Goal: Task Accomplishment & Management: Use online tool/utility

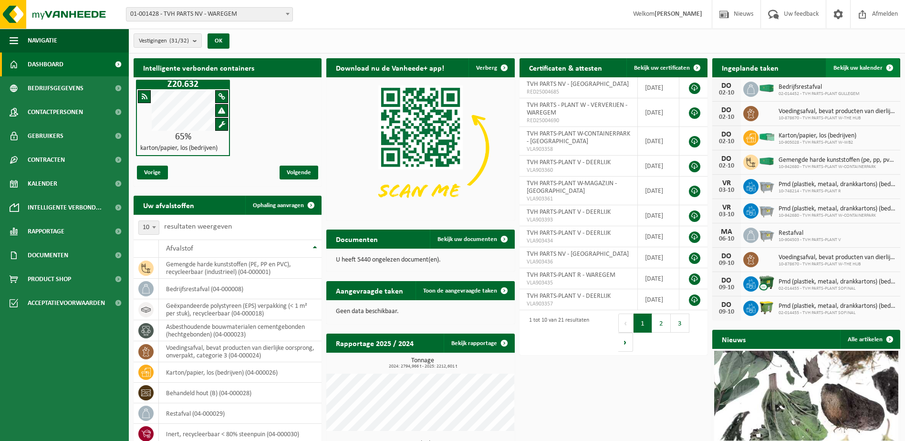
click at [883, 64] on span at bounding box center [889, 67] width 19 height 19
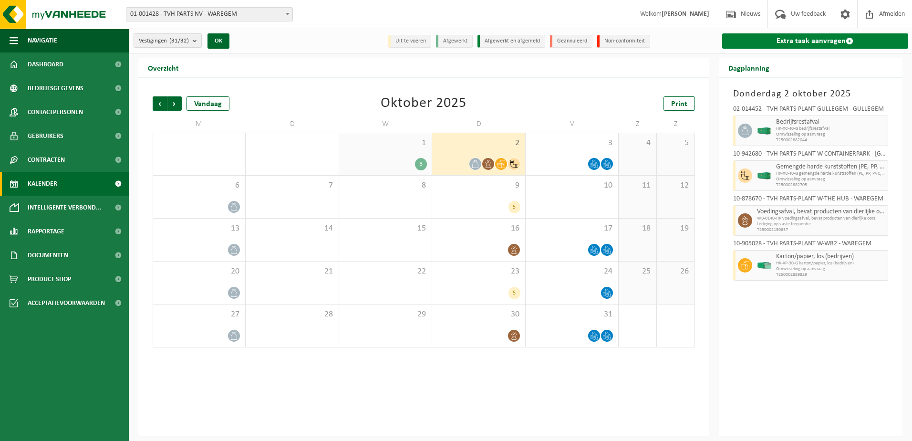
click at [855, 37] on link "Extra taak aanvragen" at bounding box center [815, 40] width 187 height 15
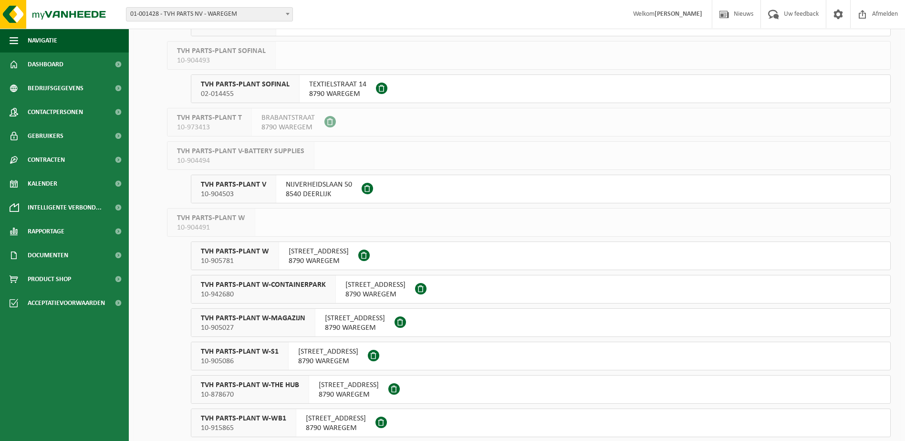
scroll to position [620, 0]
click at [226, 89] on span "02-014455" at bounding box center [245, 94] width 89 height 10
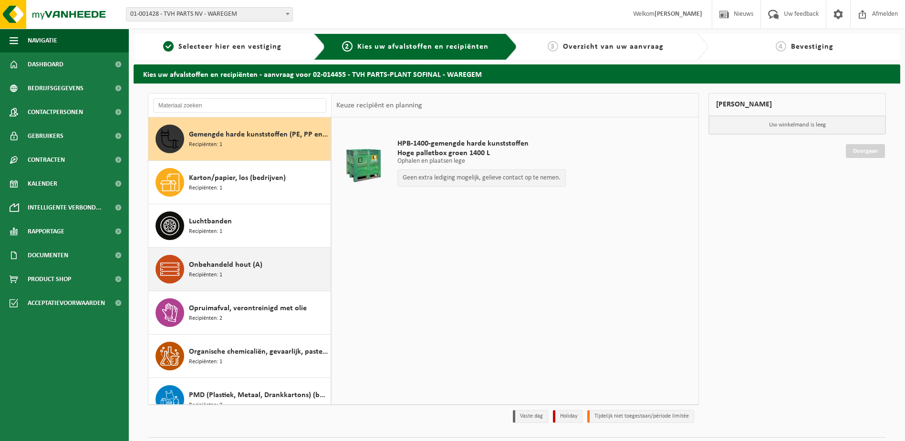
click at [227, 262] on span "Onbehandeld hout (A)" at bounding box center [225, 264] width 73 height 11
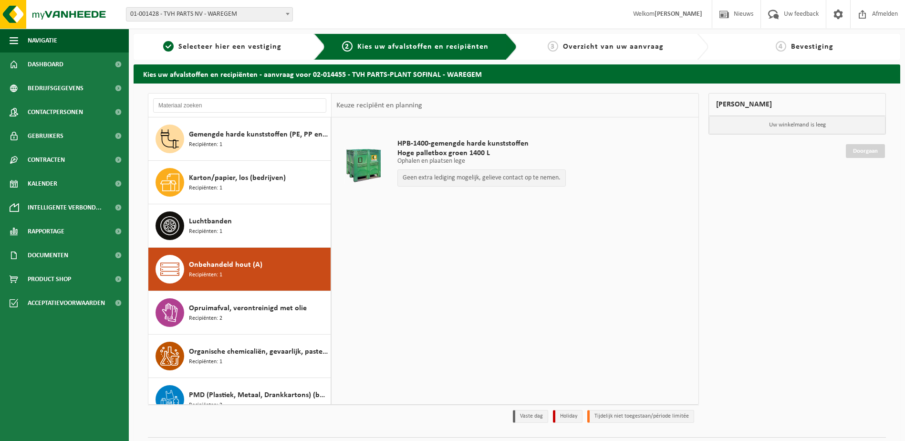
scroll to position [60, 0]
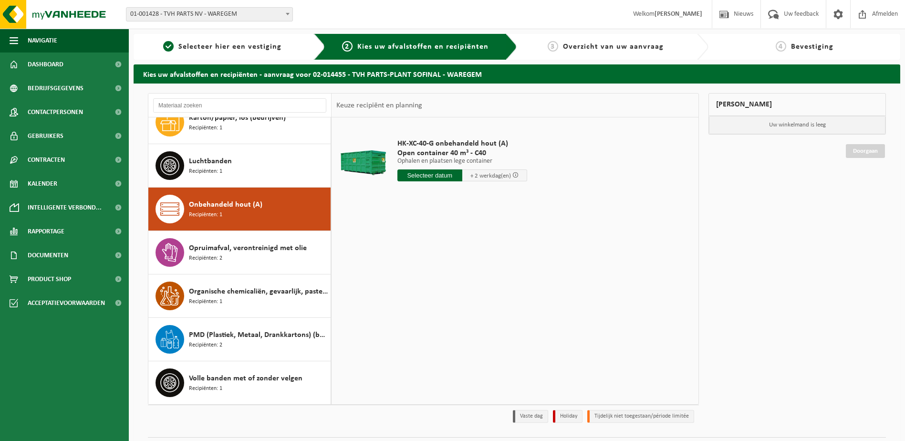
click at [443, 174] on input "text" at bounding box center [429, 175] width 65 height 12
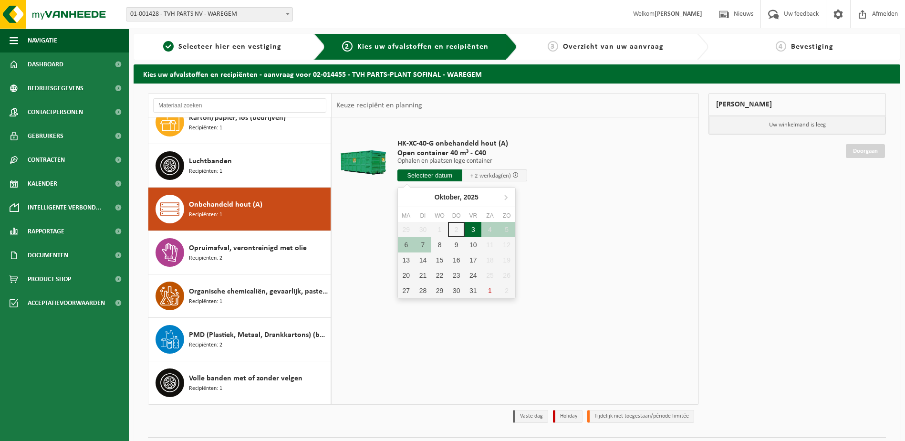
click at [471, 230] on div "3" at bounding box center [473, 229] width 17 height 15
type input "Van 2025-10-03"
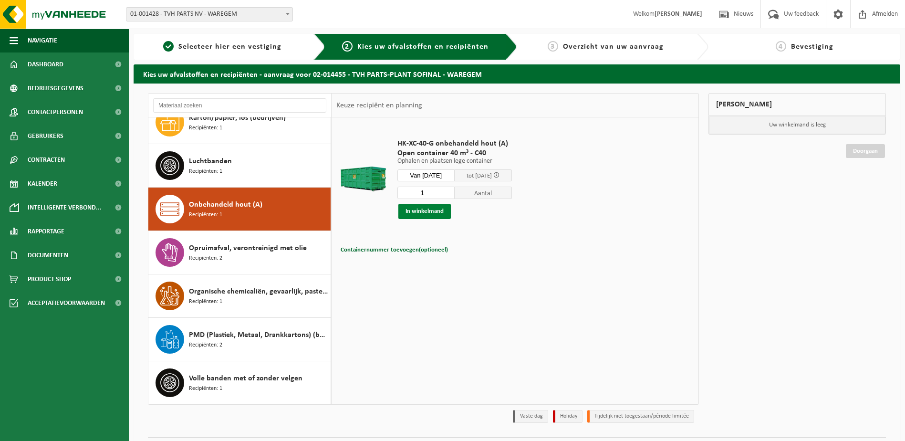
click at [444, 211] on button "In winkelmand" at bounding box center [424, 211] width 52 height 15
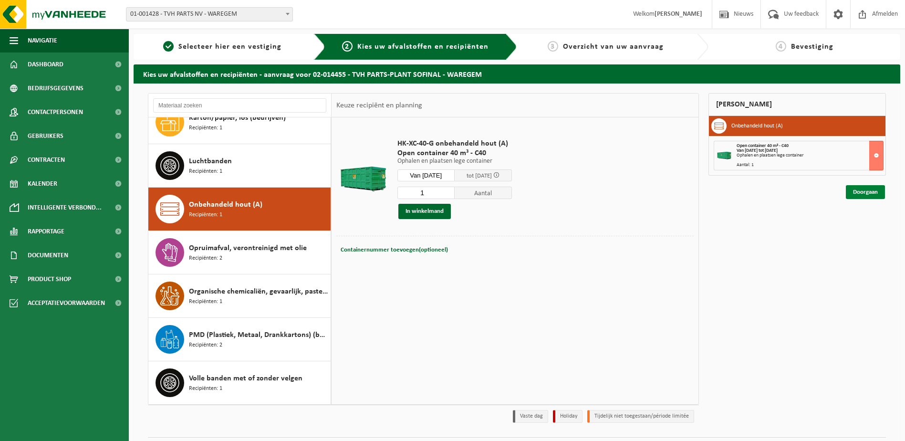
click at [870, 189] on link "Doorgaan" at bounding box center [865, 192] width 39 height 14
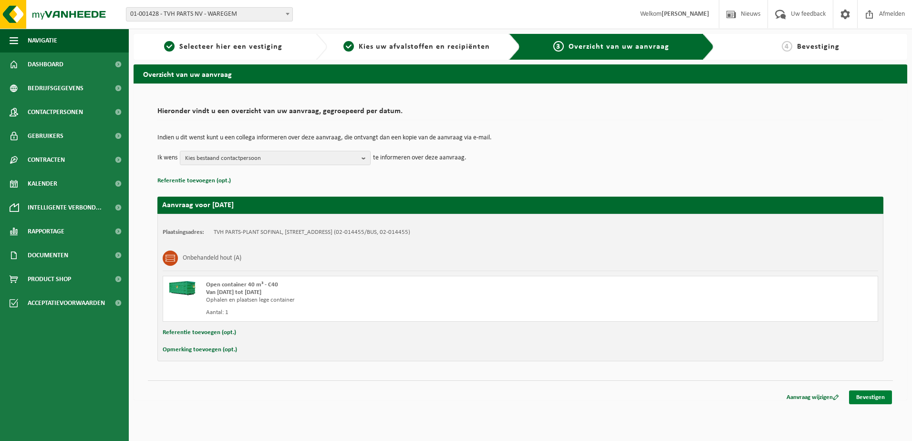
click at [867, 395] on link "Bevestigen" at bounding box center [870, 397] width 43 height 14
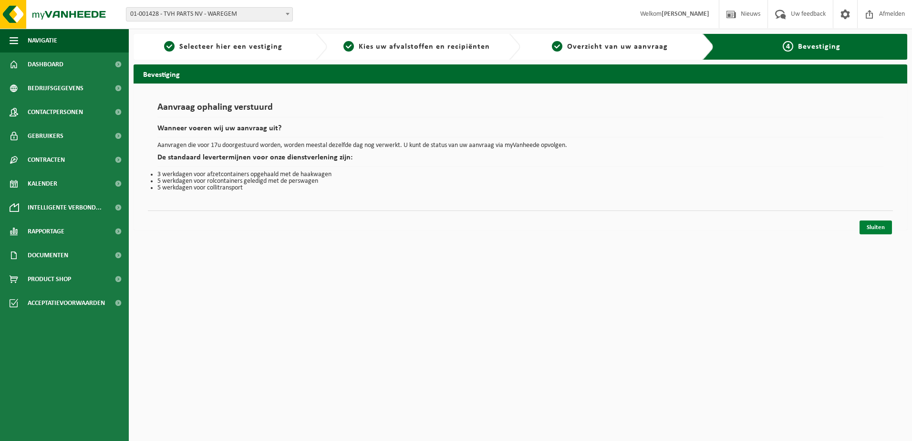
click at [877, 224] on link "Sluiten" at bounding box center [876, 227] width 32 height 14
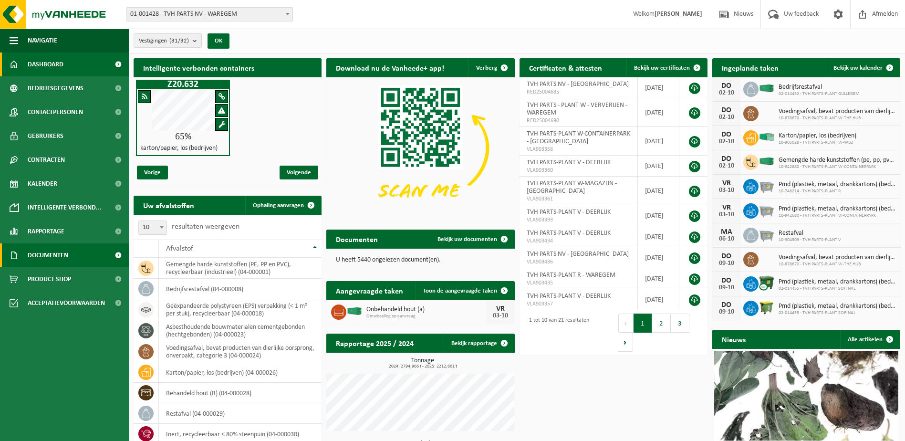
click at [44, 263] on span "Documenten" at bounding box center [48, 255] width 41 height 24
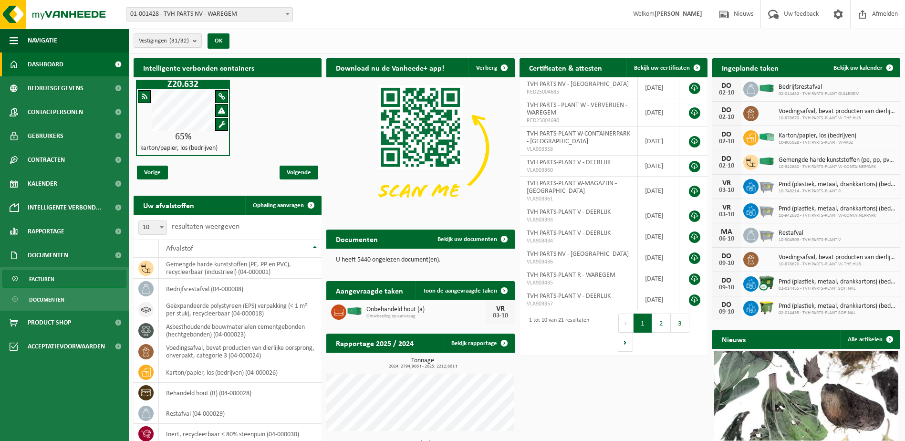
click at [36, 276] on span "Facturen" at bounding box center [41, 279] width 25 height 18
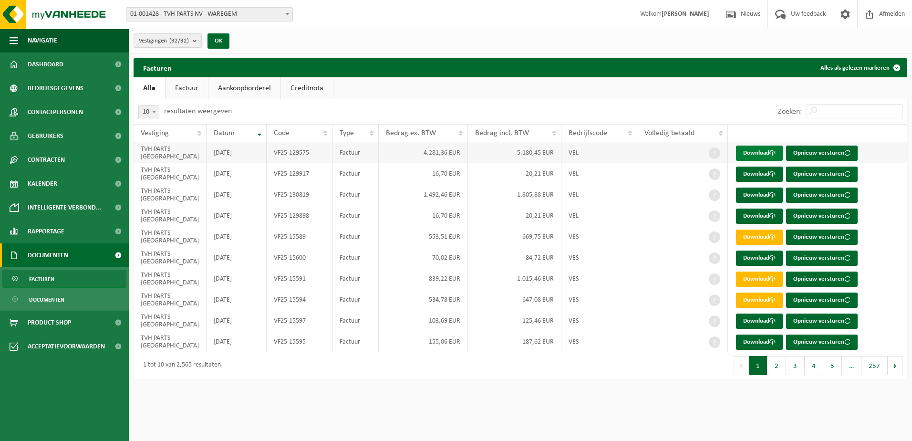
click at [760, 150] on link "Download" at bounding box center [759, 153] width 47 height 15
click at [253, 85] on link "Aankoopborderel" at bounding box center [245, 88] width 72 height 22
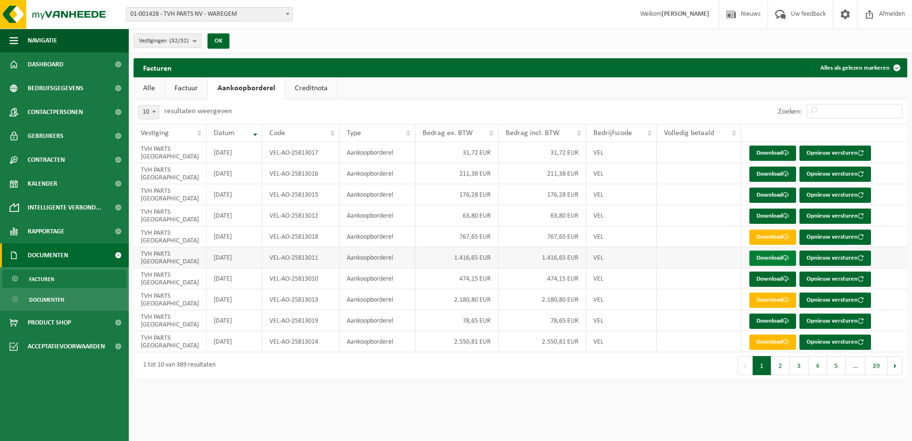
click at [771, 257] on link "Download" at bounding box center [773, 258] width 47 height 15
click at [770, 297] on link "Download" at bounding box center [773, 300] width 47 height 15
click at [775, 172] on link "Download" at bounding box center [773, 174] width 47 height 15
click at [182, 84] on link "Factuur" at bounding box center [186, 88] width 42 height 22
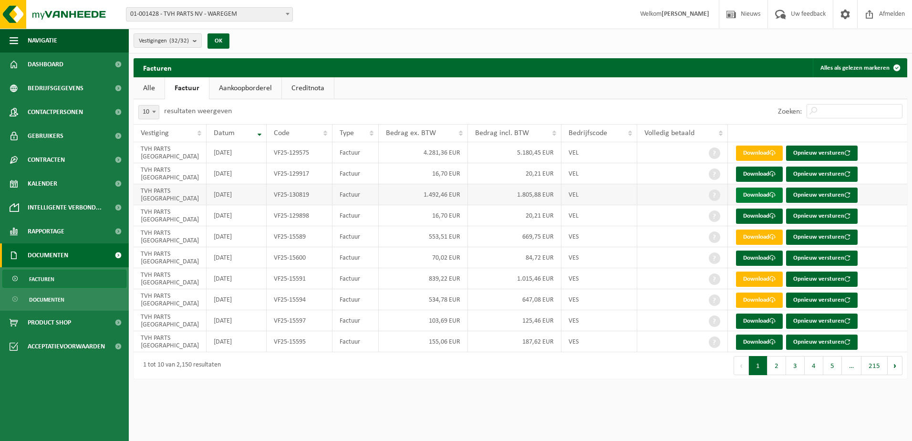
click at [760, 197] on link "Download" at bounding box center [759, 195] width 47 height 15
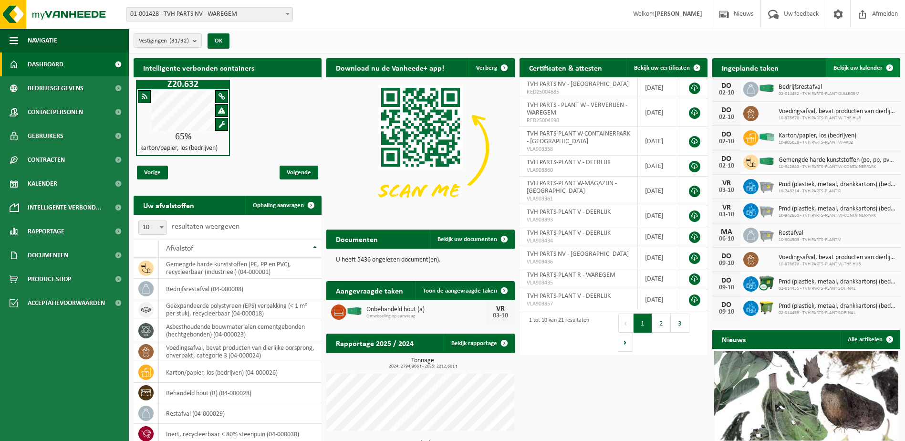
click at [890, 67] on span at bounding box center [889, 67] width 19 height 19
